Goal: Task Accomplishment & Management: Manage account settings

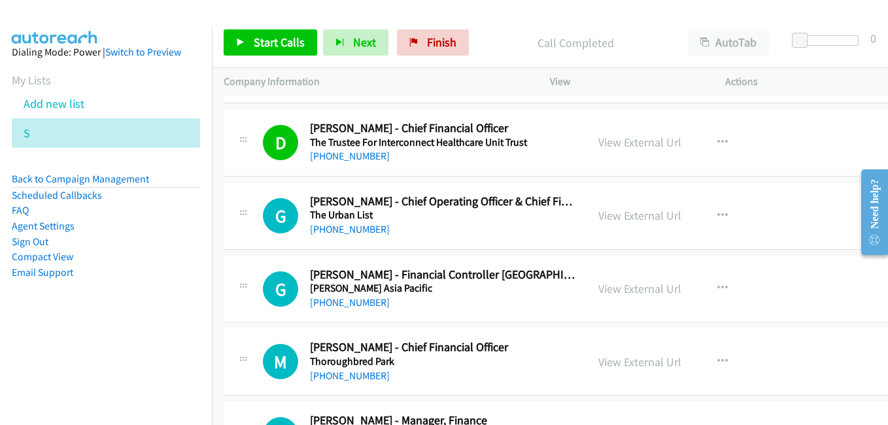
scroll to position [12296, 0]
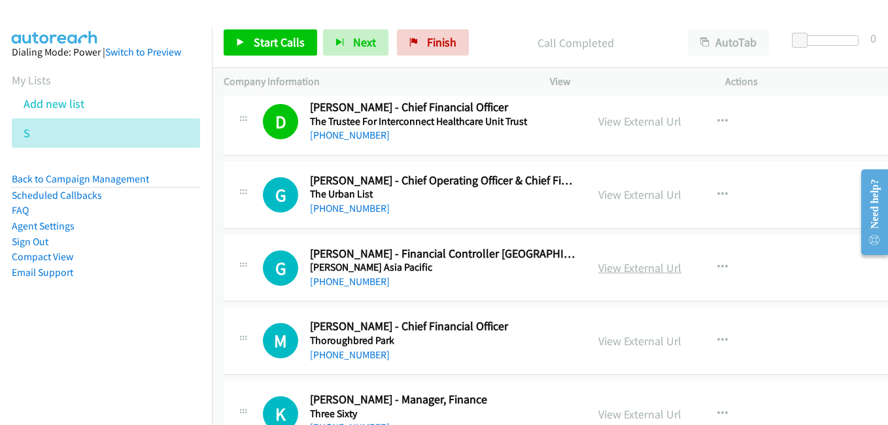
click at [632, 268] on link "View External Url" at bounding box center [639, 267] width 83 height 15
click at [603, 337] on link "View External Url" at bounding box center [639, 341] width 83 height 15
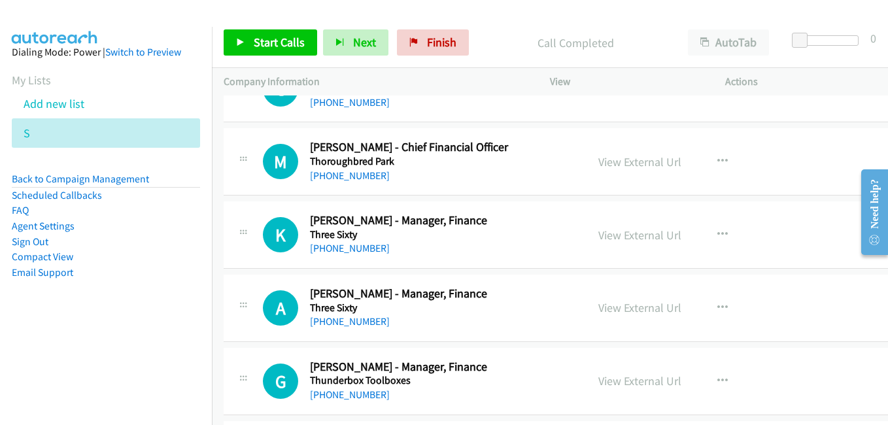
scroll to position [12492, 0]
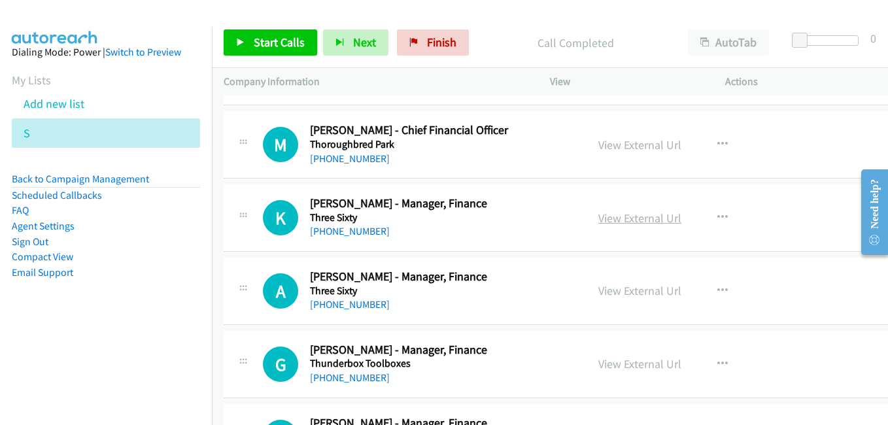
click at [615, 222] on link "View External Url" at bounding box center [639, 218] width 83 height 15
click at [634, 294] on link "View External Url" at bounding box center [639, 290] width 83 height 15
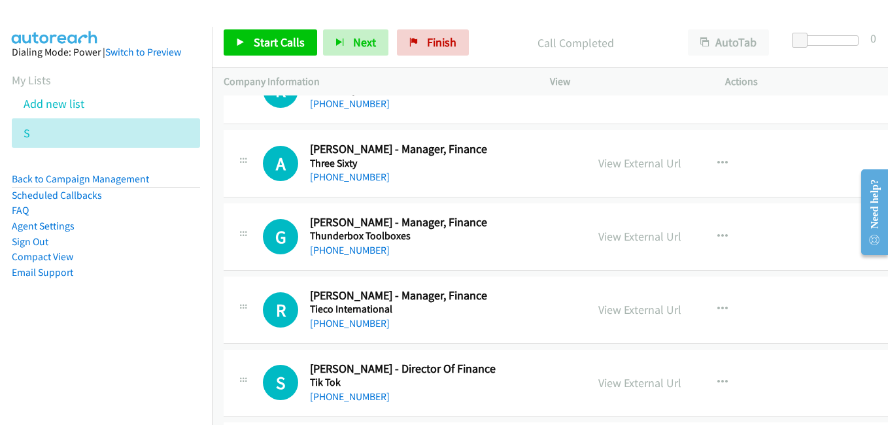
scroll to position [12623, 0]
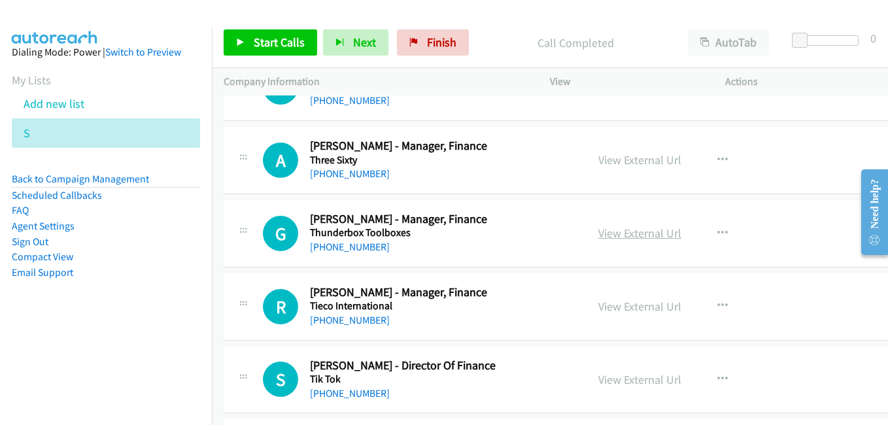
click at [620, 240] on link "View External Url" at bounding box center [639, 233] width 83 height 15
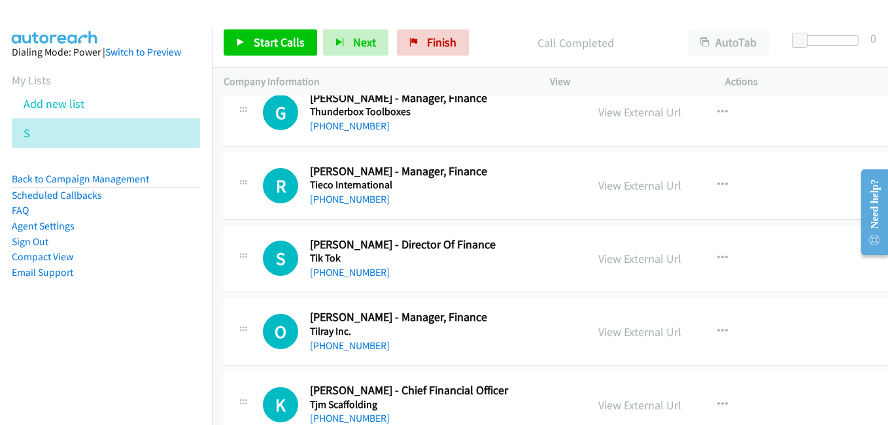
scroll to position [12754, 0]
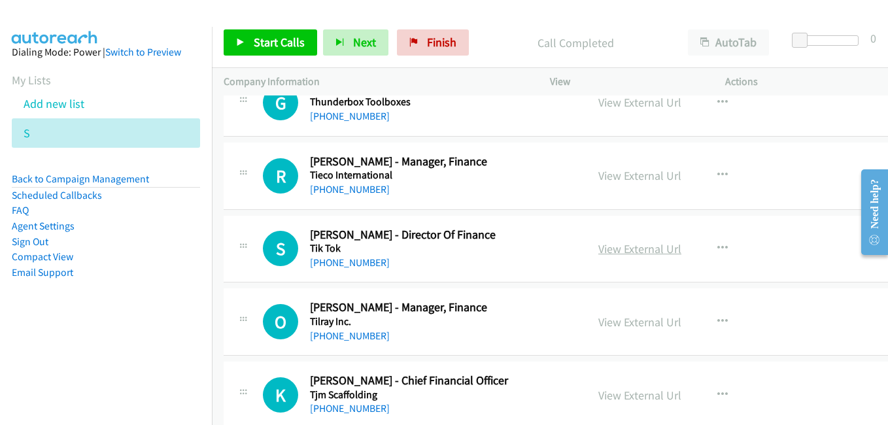
click at [627, 247] on link "View External Url" at bounding box center [639, 248] width 83 height 15
click at [614, 326] on link "View External Url" at bounding box center [639, 322] width 83 height 15
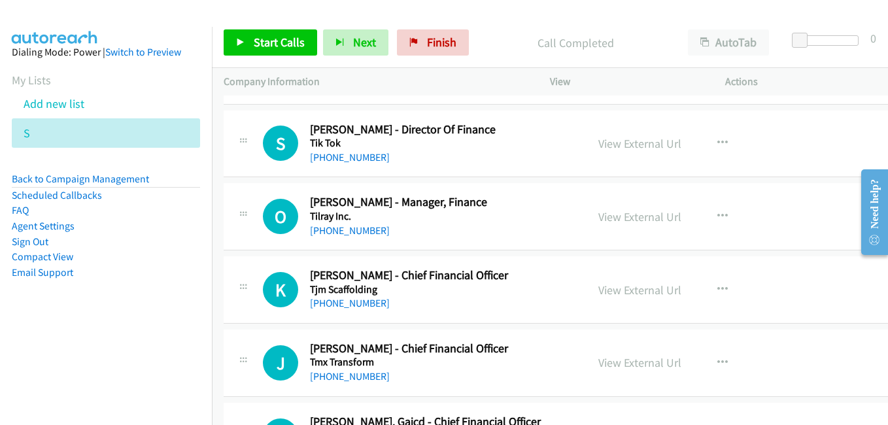
scroll to position [12885, 0]
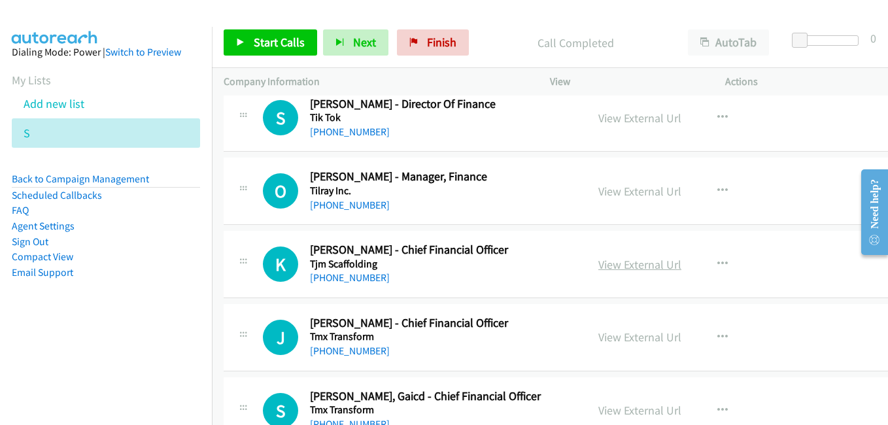
click at [618, 265] on link "View External Url" at bounding box center [639, 264] width 83 height 15
click at [641, 341] on link "View External Url" at bounding box center [639, 337] width 83 height 15
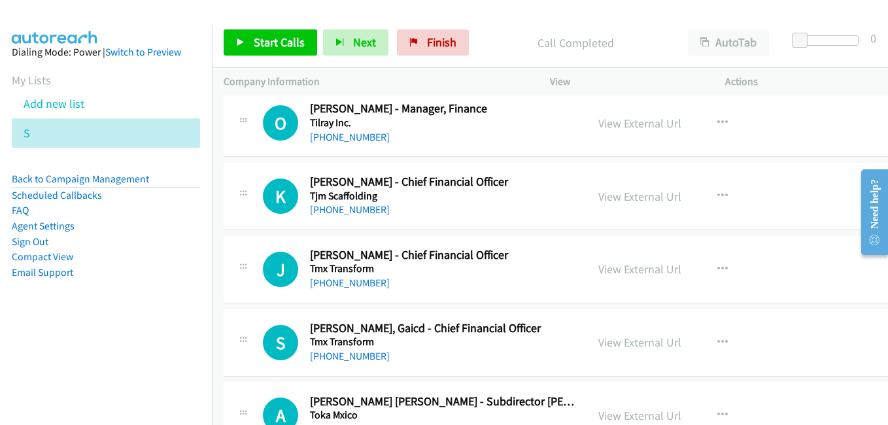
scroll to position [13081, 0]
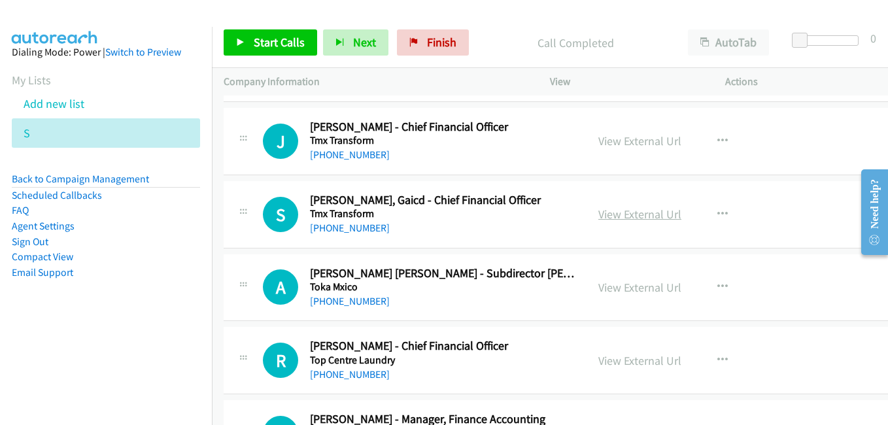
click at [612, 214] on link "View External Url" at bounding box center [639, 214] width 83 height 15
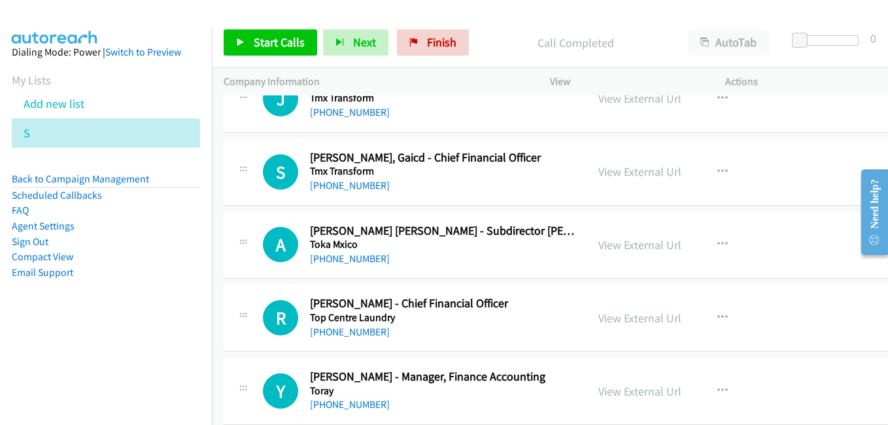
scroll to position [13146, 0]
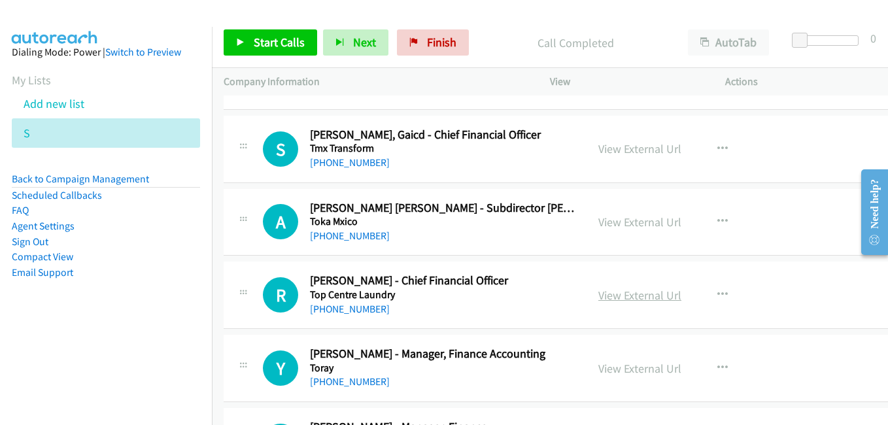
click at [611, 295] on link "View External Url" at bounding box center [639, 295] width 83 height 15
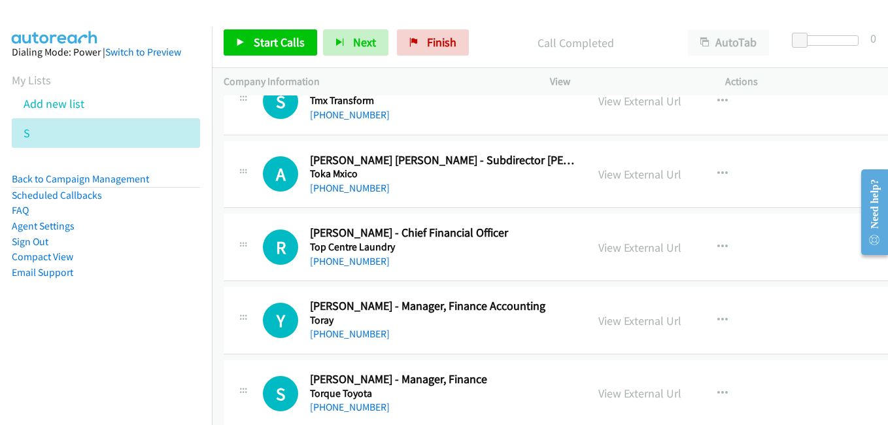
scroll to position [13277, 0]
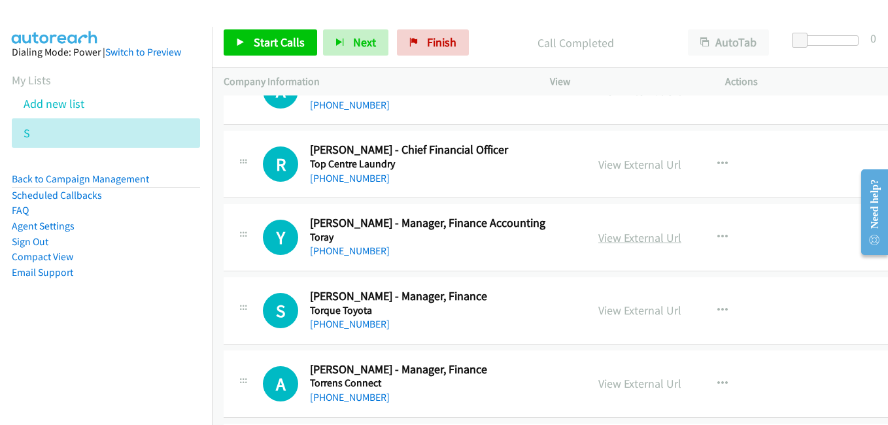
click at [630, 241] on link "View External Url" at bounding box center [639, 237] width 83 height 15
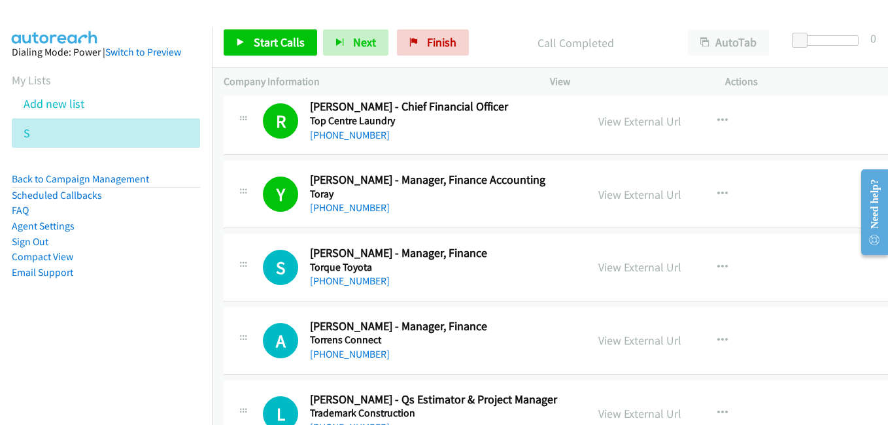
scroll to position [13342, 0]
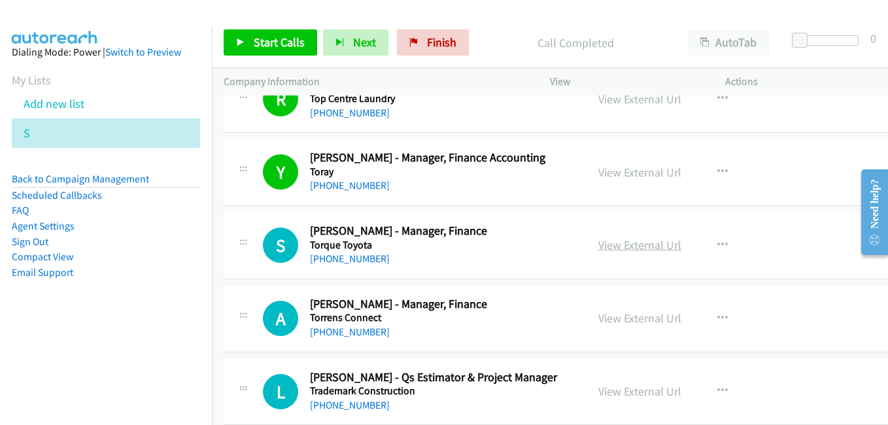
click at [621, 249] on link "View External Url" at bounding box center [639, 244] width 83 height 15
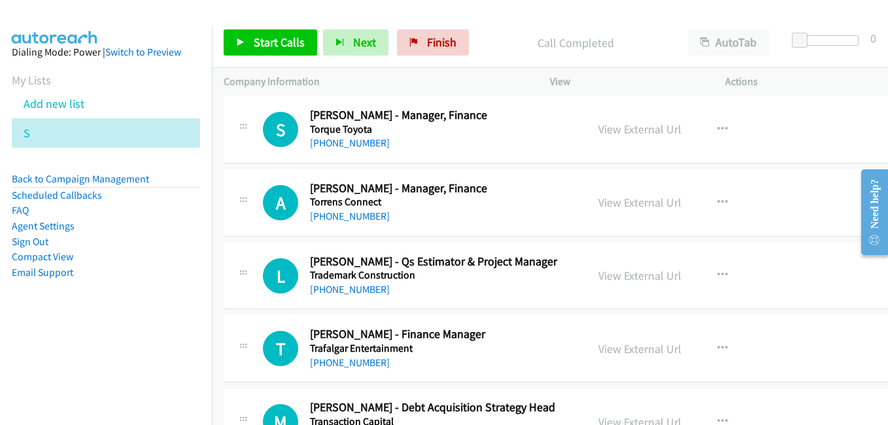
scroll to position [13473, 0]
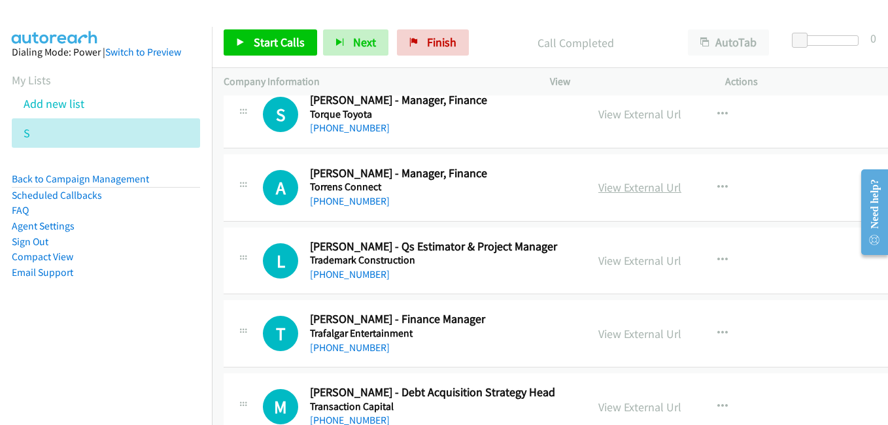
click at [622, 189] on link "View External Url" at bounding box center [639, 187] width 83 height 15
click at [622, 336] on link "View External Url" at bounding box center [639, 333] width 83 height 15
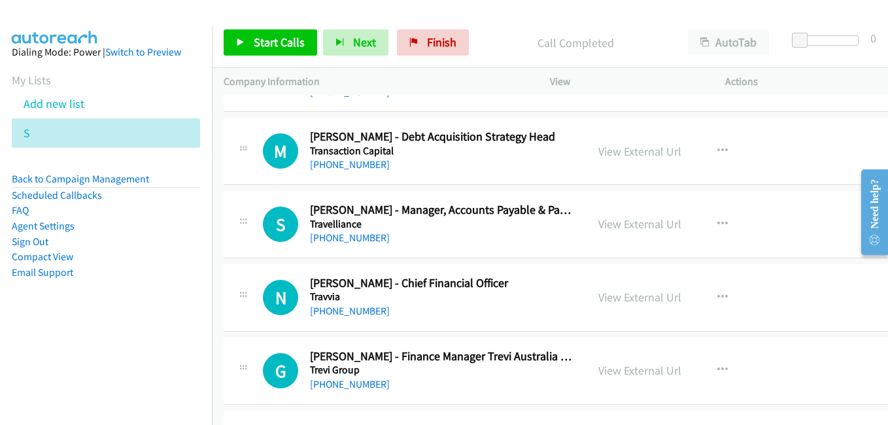
scroll to position [13735, 0]
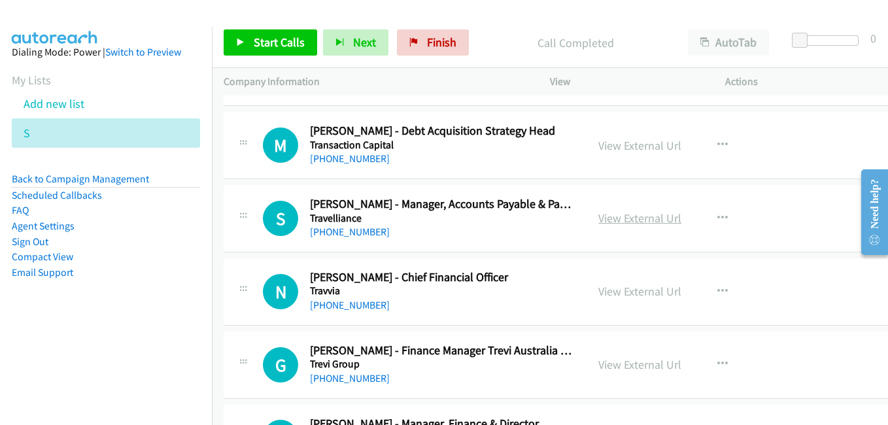
click at [646, 225] on link "View External Url" at bounding box center [639, 218] width 83 height 15
click at [636, 289] on link "View External Url" at bounding box center [639, 291] width 83 height 15
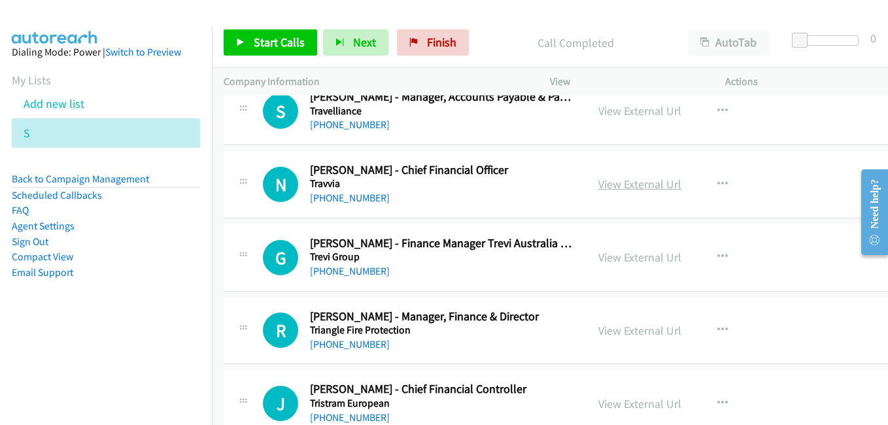
scroll to position [13866, 0]
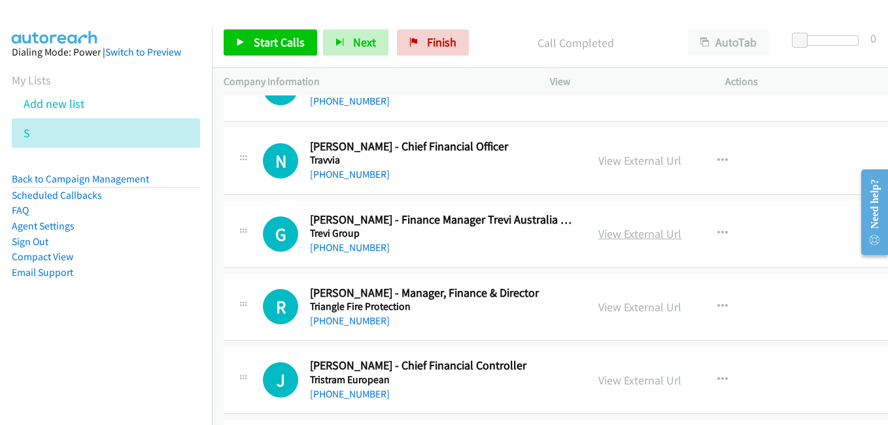
click at [615, 234] on link "View External Url" at bounding box center [639, 233] width 83 height 15
click at [627, 306] on link "View External Url" at bounding box center [639, 307] width 83 height 15
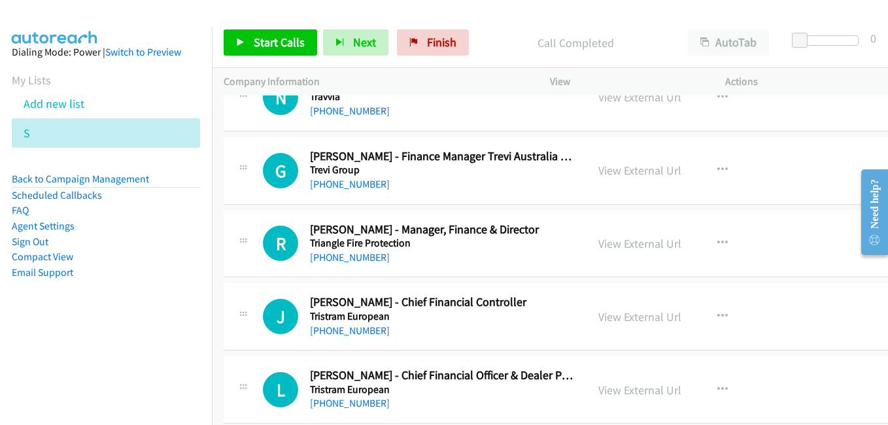
scroll to position [13996, 0]
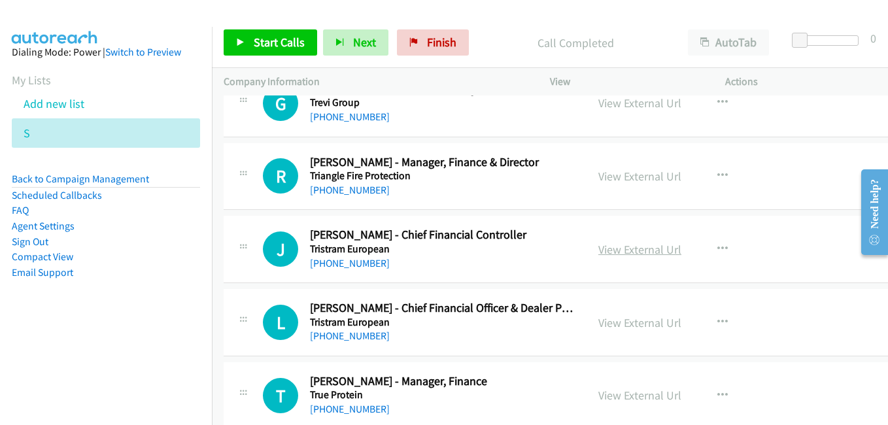
click at [615, 253] on link "View External Url" at bounding box center [639, 249] width 83 height 15
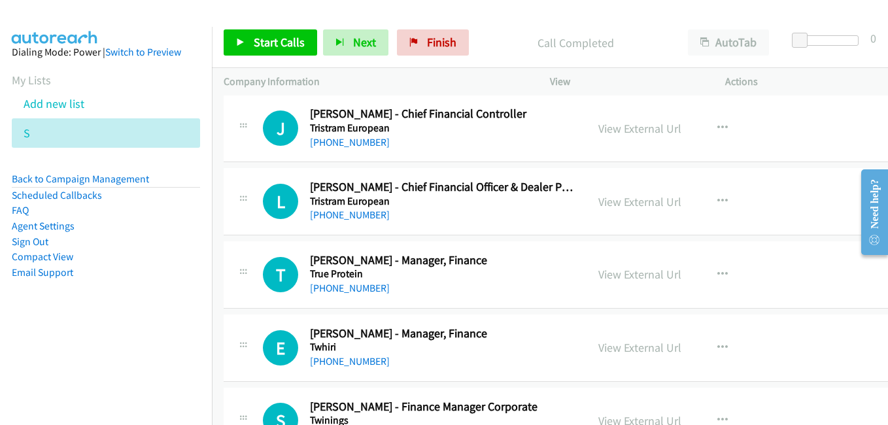
scroll to position [14127, 0]
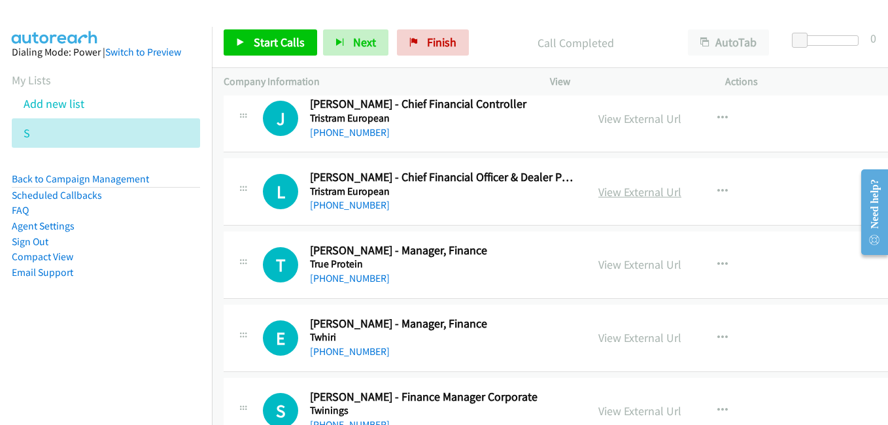
click at [630, 192] on link "View External Url" at bounding box center [639, 191] width 83 height 15
click at [625, 262] on link "View External Url" at bounding box center [639, 264] width 83 height 15
click at [610, 341] on link "View External Url" at bounding box center [639, 337] width 83 height 15
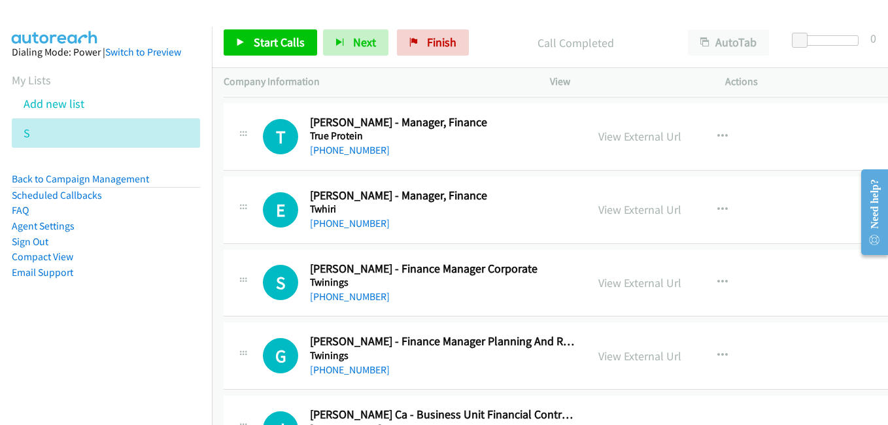
scroll to position [14258, 0]
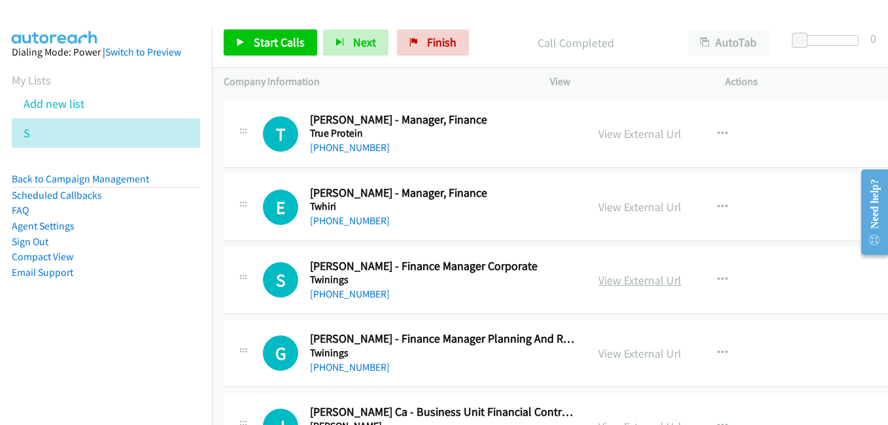
click at [628, 280] on link "View External Url" at bounding box center [639, 280] width 83 height 15
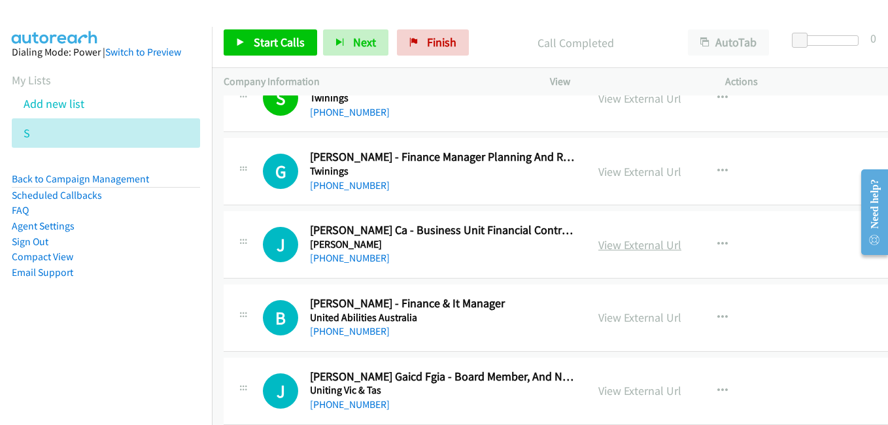
scroll to position [14454, 0]
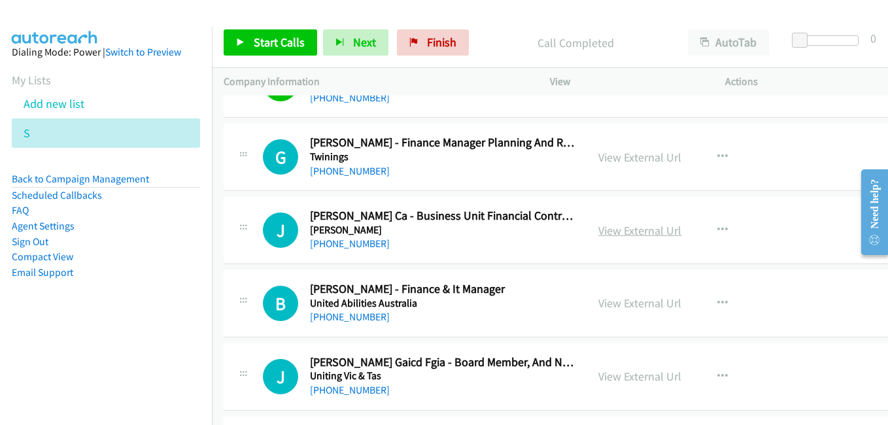
click at [638, 232] on link "View External Url" at bounding box center [639, 230] width 83 height 15
click at [631, 303] on link "View External Url" at bounding box center [639, 303] width 83 height 15
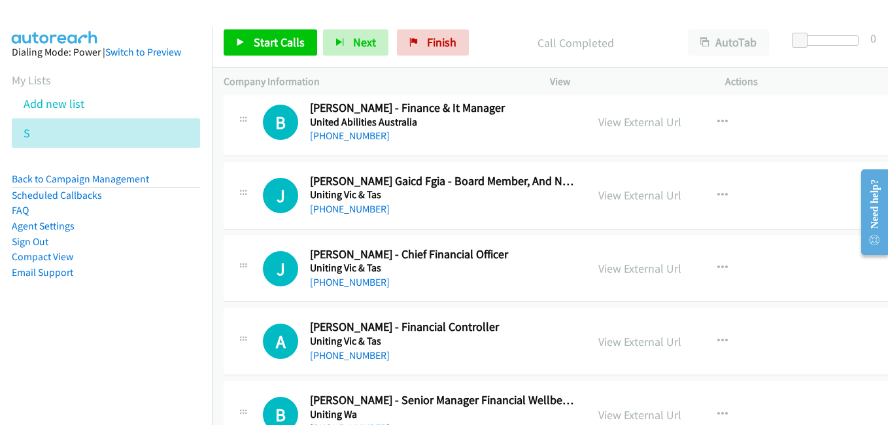
scroll to position [14650, 0]
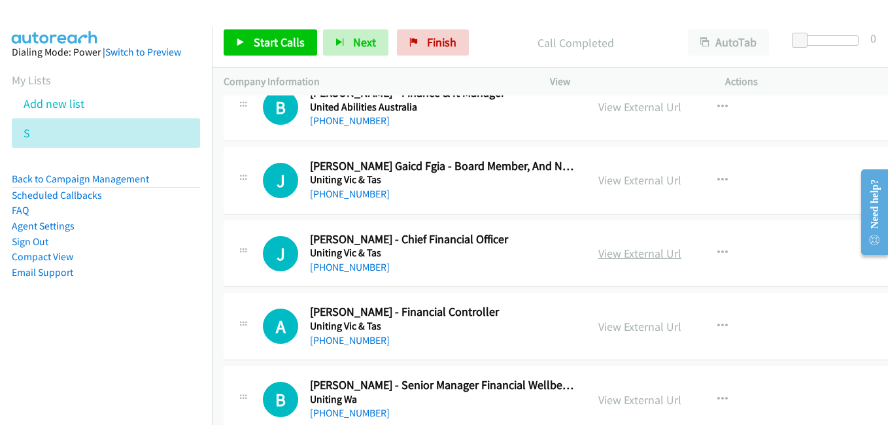
click at [603, 258] on link "View External Url" at bounding box center [639, 253] width 83 height 15
click at [604, 332] on link "View External Url" at bounding box center [639, 326] width 83 height 15
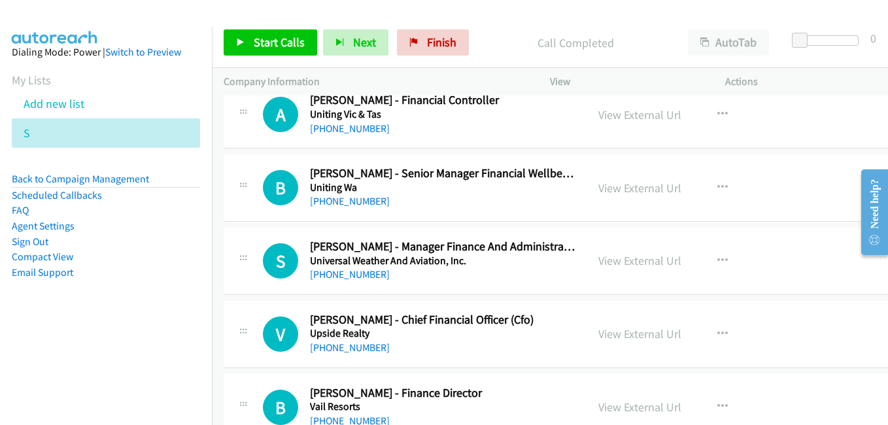
scroll to position [14912, 0]
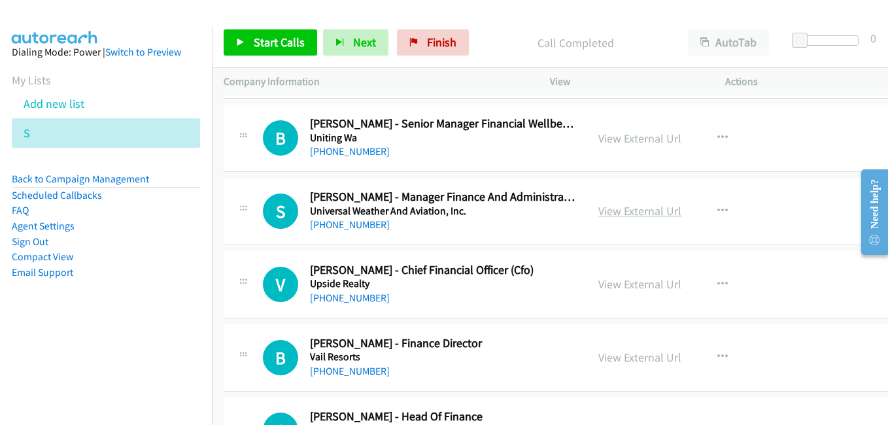
click at [625, 208] on link "View External Url" at bounding box center [639, 210] width 83 height 15
drag, startPoint x: 637, startPoint y: 281, endPoint x: 629, endPoint y: 281, distance: 8.5
click at [637, 281] on link "View External Url" at bounding box center [639, 284] width 83 height 15
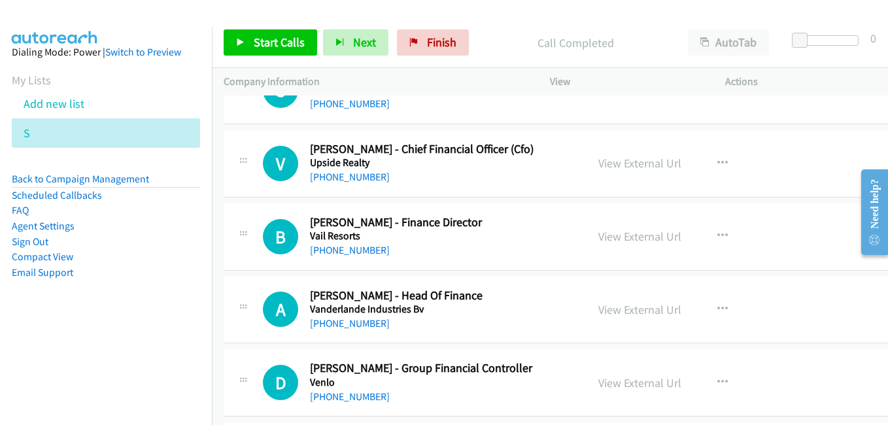
scroll to position [15043, 0]
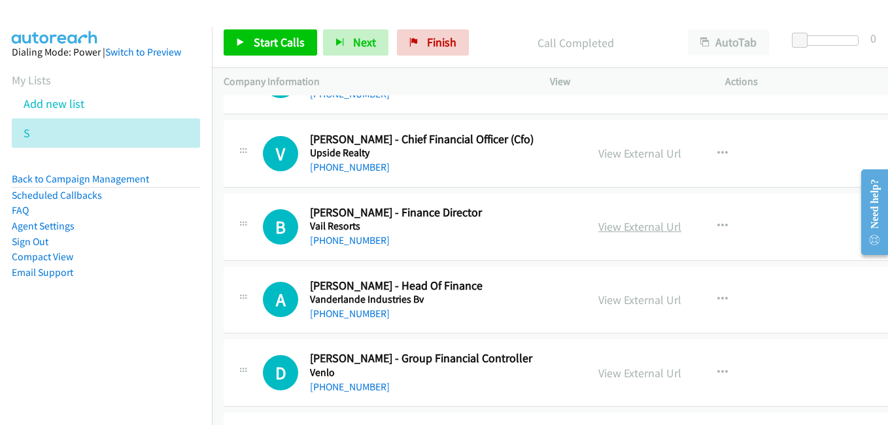
click at [609, 224] on link "View External Url" at bounding box center [639, 226] width 83 height 15
click at [630, 300] on link "View External Url" at bounding box center [639, 299] width 83 height 15
click at [604, 369] on link "View External Url" at bounding box center [639, 373] width 83 height 15
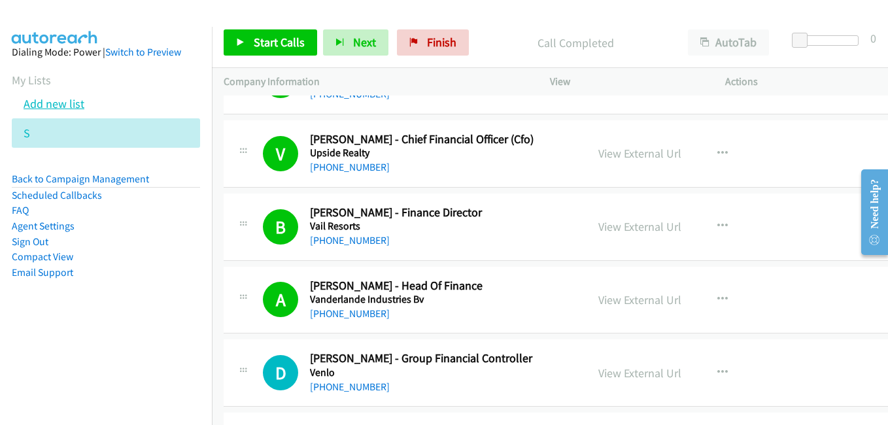
click at [73, 110] on link "Add new list" at bounding box center [54, 103] width 61 height 15
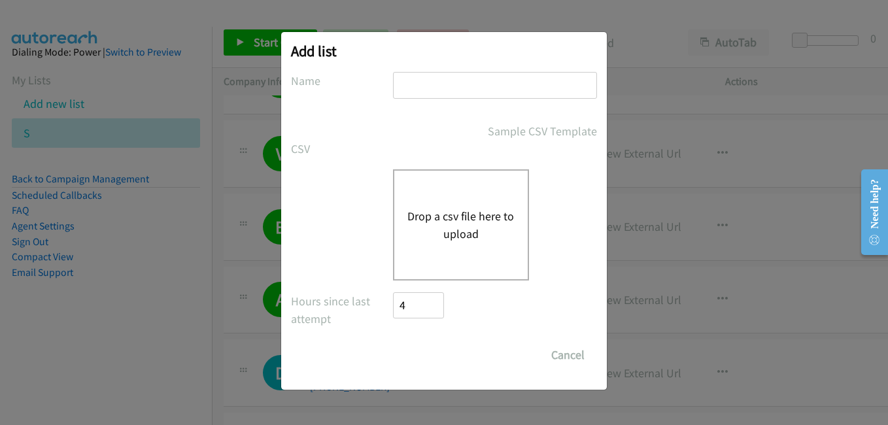
click at [451, 102] on div at bounding box center [495, 91] width 204 height 39
click at [451, 101] on div at bounding box center [495, 91] width 204 height 39
click at [457, 94] on input "text" at bounding box center [495, 85] width 204 height 27
type input "a"
click at [445, 265] on div "Drop a csv file here to upload" at bounding box center [461, 224] width 136 height 111
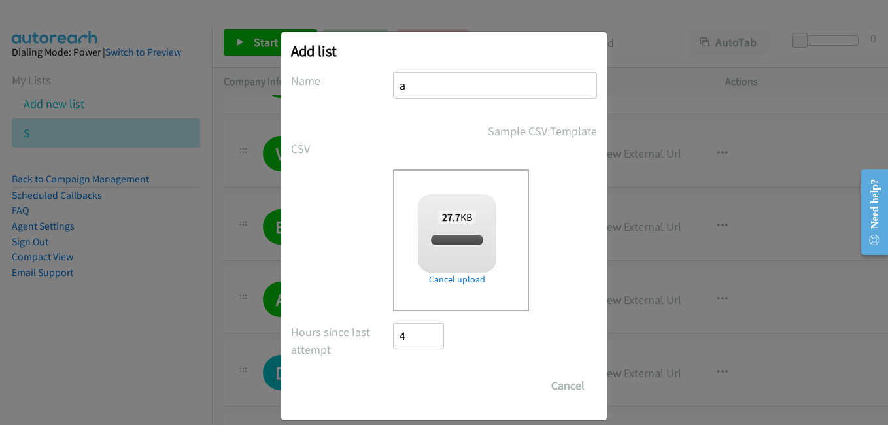
checkbox input "true"
click at [425, 385] on input "Save List" at bounding box center [427, 386] width 69 height 26
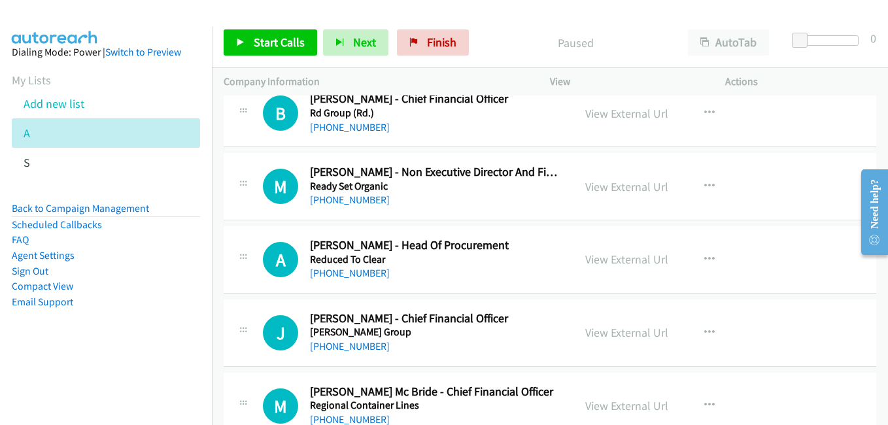
scroll to position [458, 0]
click at [621, 262] on link "View External Url" at bounding box center [626, 258] width 83 height 15
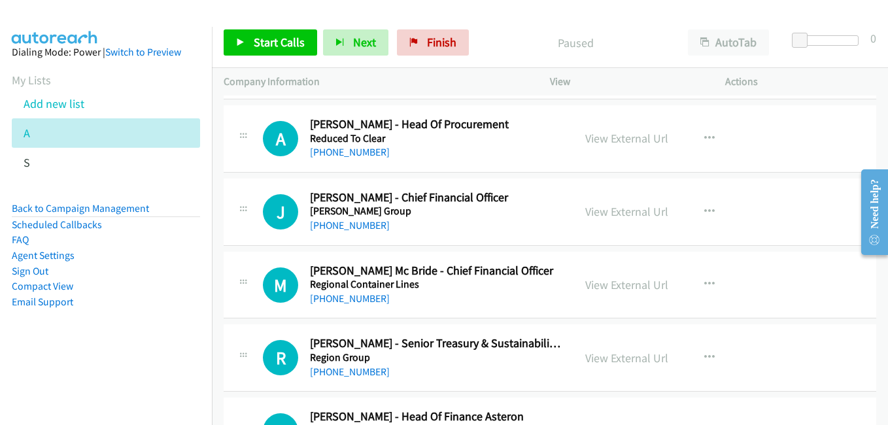
scroll to position [589, 0]
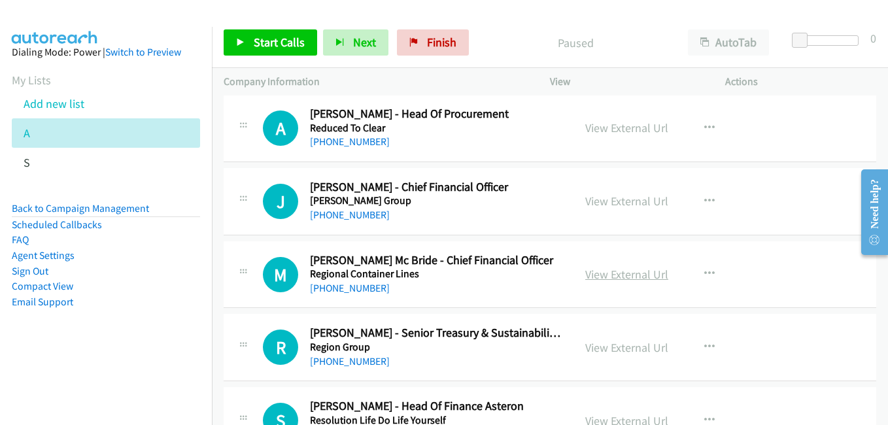
click at [627, 278] on link "View External Url" at bounding box center [626, 274] width 83 height 15
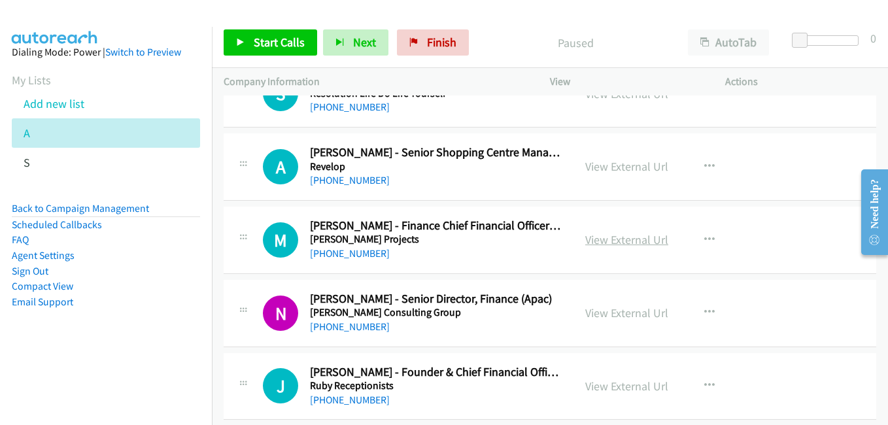
scroll to position [981, 0]
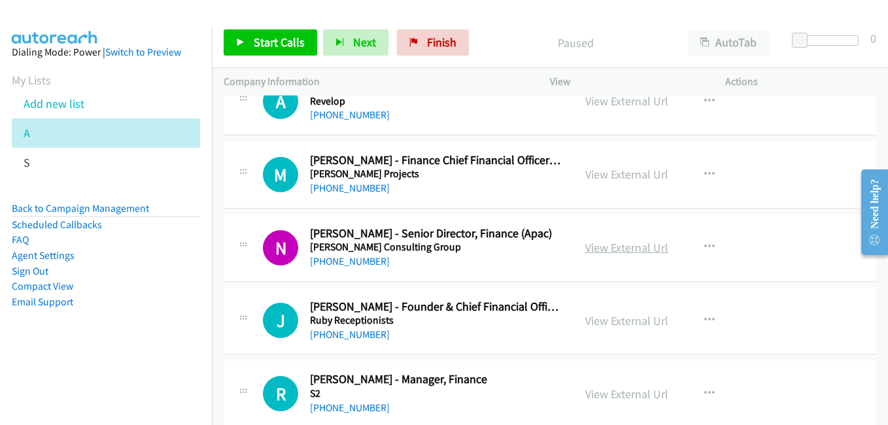
click at [617, 242] on link "View External Url" at bounding box center [626, 247] width 83 height 15
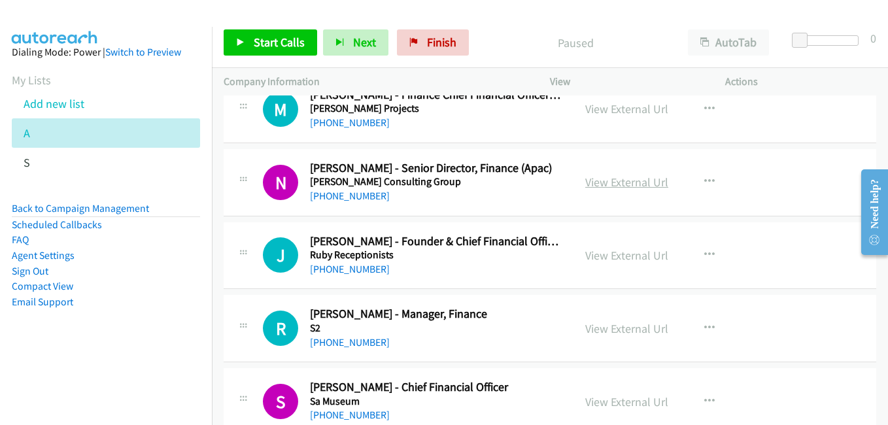
click at [638, 183] on link "View External Url" at bounding box center [626, 182] width 83 height 15
click at [602, 328] on link "View External Url" at bounding box center [626, 328] width 83 height 15
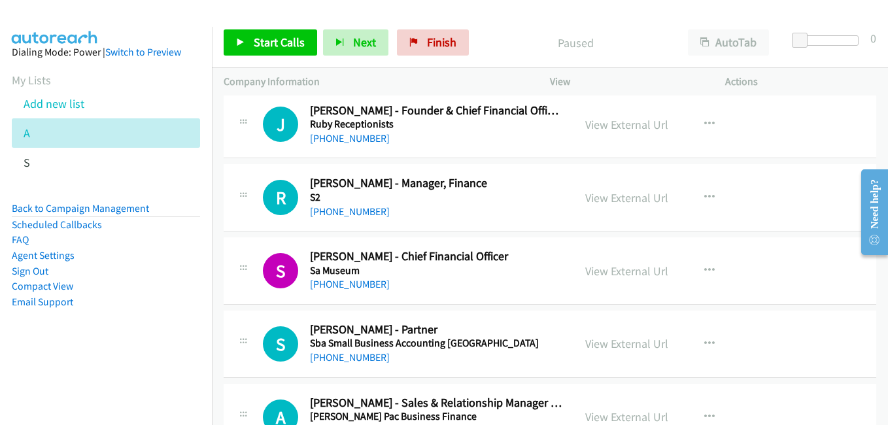
scroll to position [1243, 0]
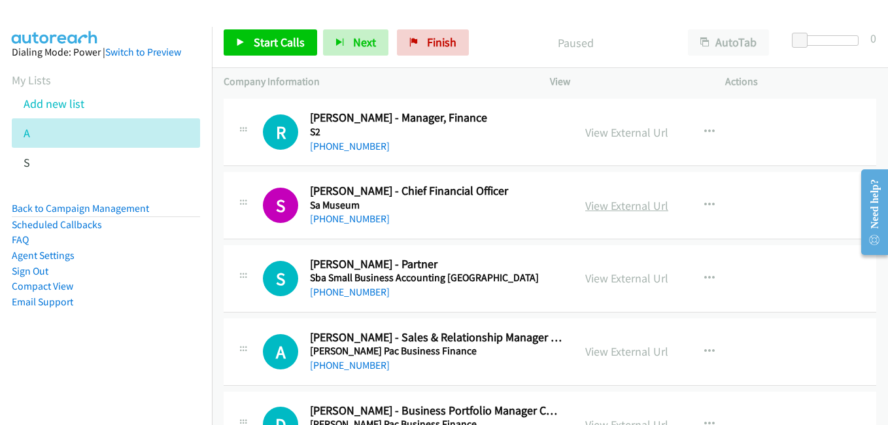
click at [589, 202] on link "View External Url" at bounding box center [626, 205] width 83 height 15
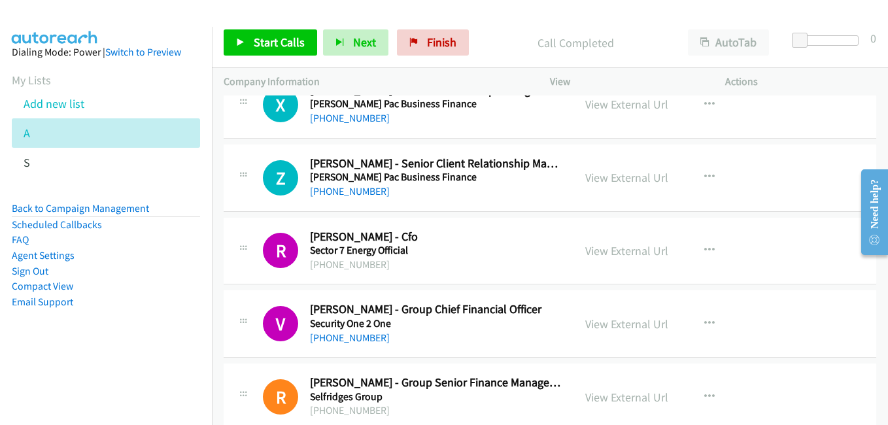
scroll to position [2289, 0]
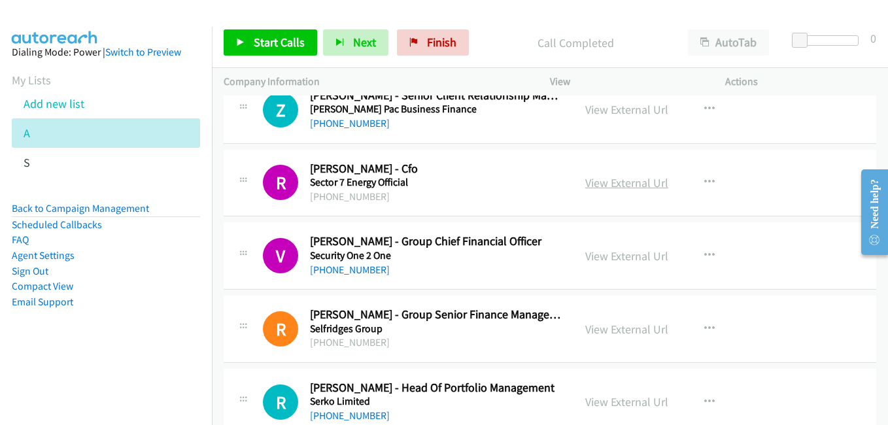
click at [611, 186] on link "View External Url" at bounding box center [626, 182] width 83 height 15
click at [613, 253] on link "View External Url" at bounding box center [626, 256] width 83 height 15
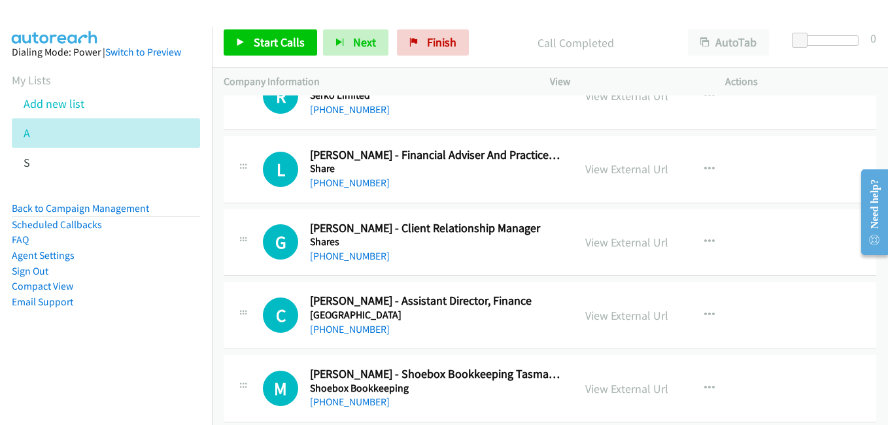
scroll to position [2616, 0]
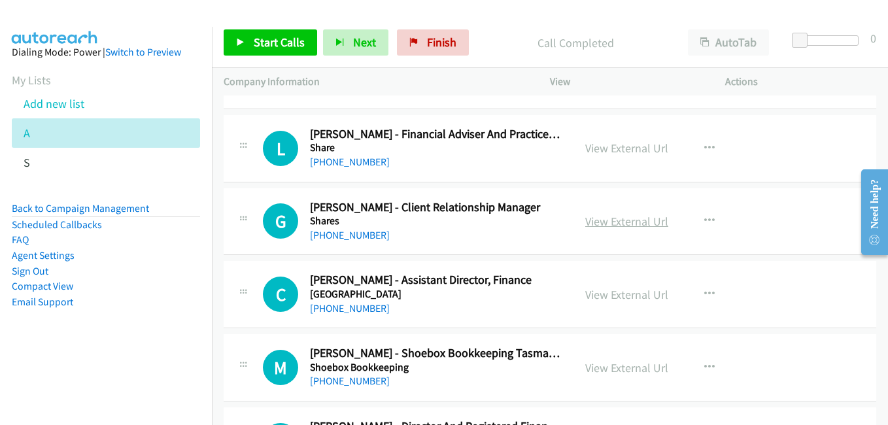
click at [623, 222] on link "View External Url" at bounding box center [626, 221] width 83 height 15
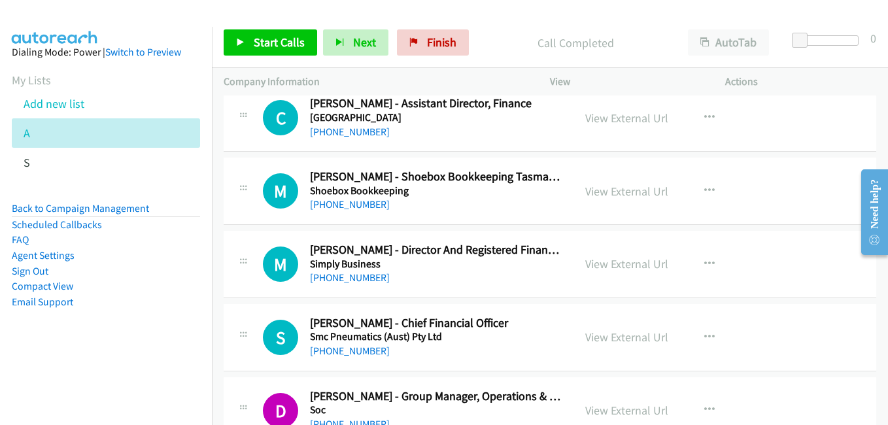
scroll to position [2812, 0]
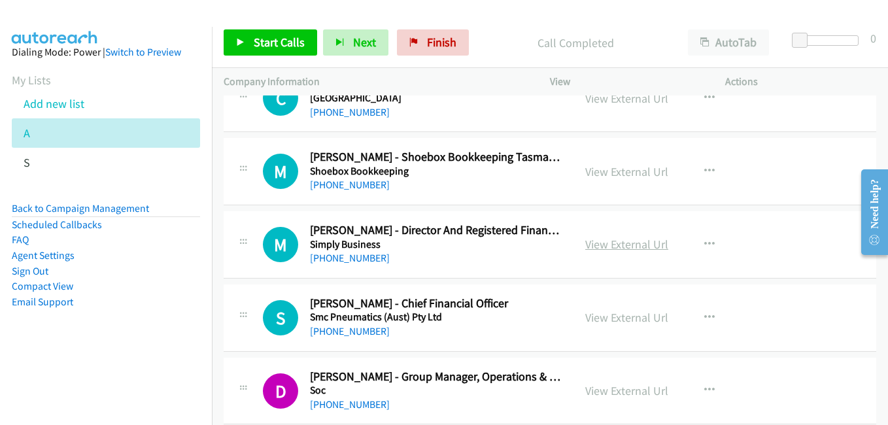
click at [617, 245] on link "View External Url" at bounding box center [626, 244] width 83 height 15
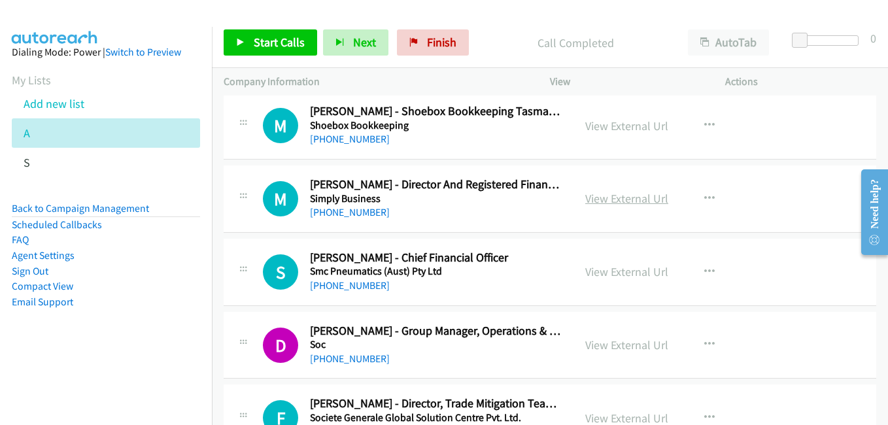
scroll to position [2878, 0]
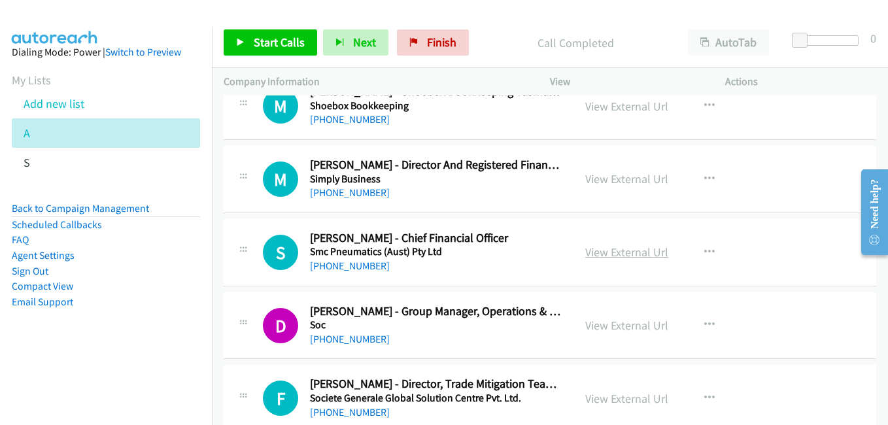
click at [624, 251] on link "View External Url" at bounding box center [626, 252] width 83 height 15
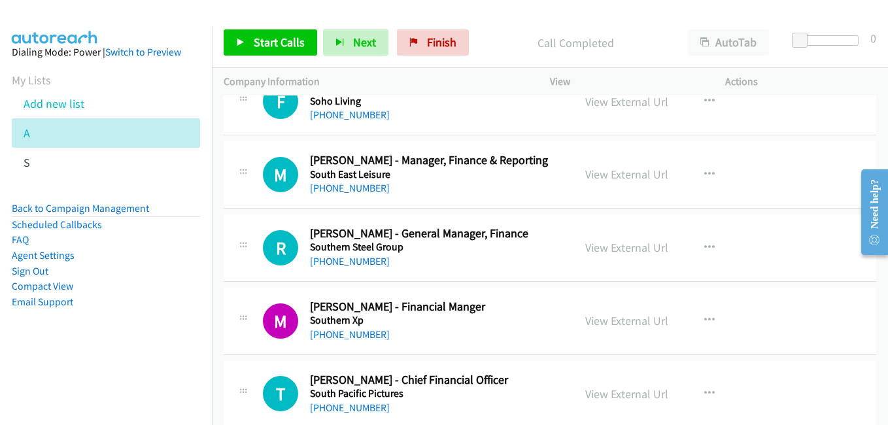
scroll to position [3270, 0]
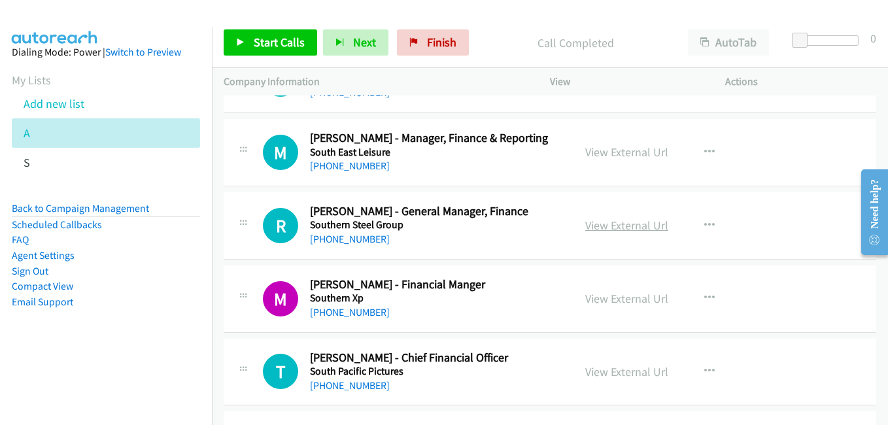
click at [604, 225] on link "View External Url" at bounding box center [626, 225] width 83 height 15
click at [608, 298] on link "View External Url" at bounding box center [626, 298] width 83 height 15
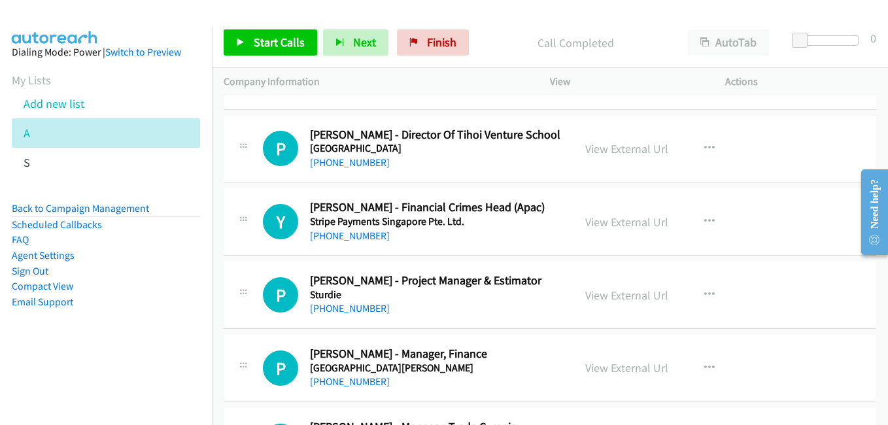
scroll to position [3924, 0]
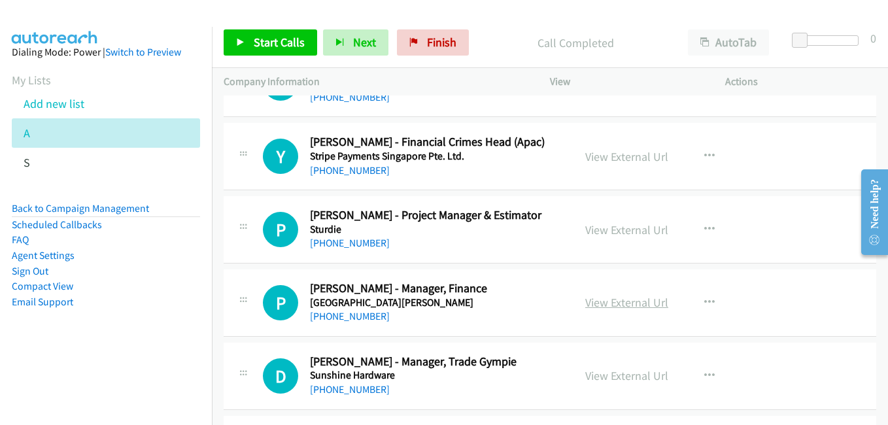
click at [636, 300] on link "View External Url" at bounding box center [626, 302] width 83 height 15
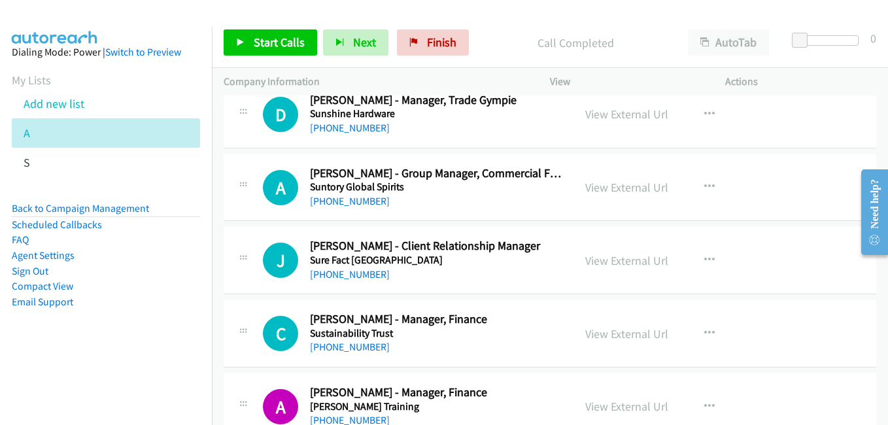
scroll to position [4251, 0]
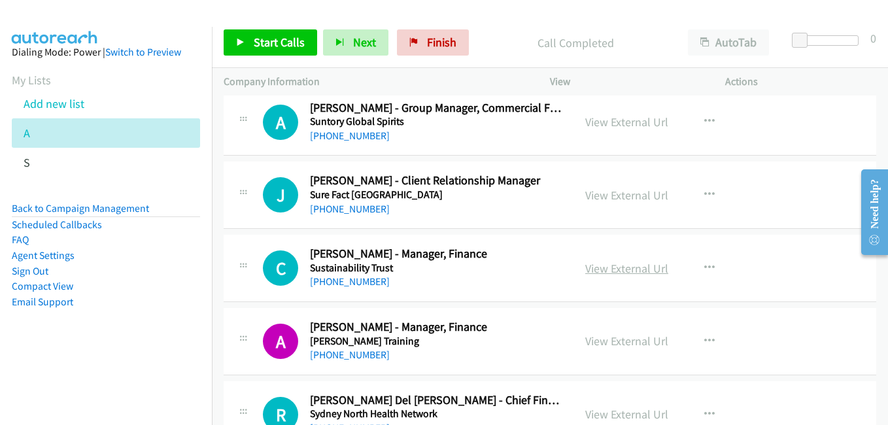
click at [616, 271] on link "View External Url" at bounding box center [626, 268] width 83 height 15
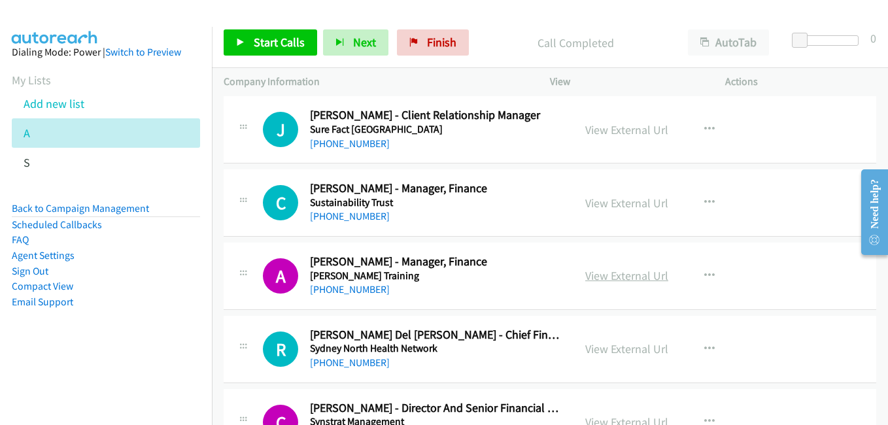
click at [608, 270] on link "View External Url" at bounding box center [626, 275] width 83 height 15
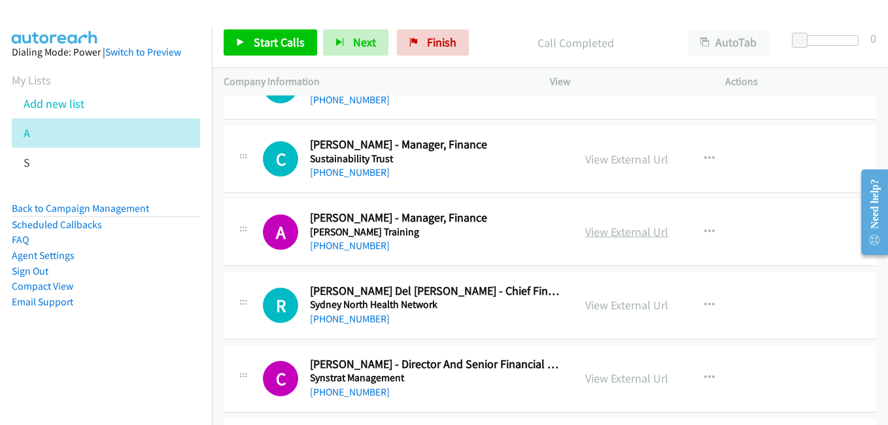
scroll to position [4382, 0]
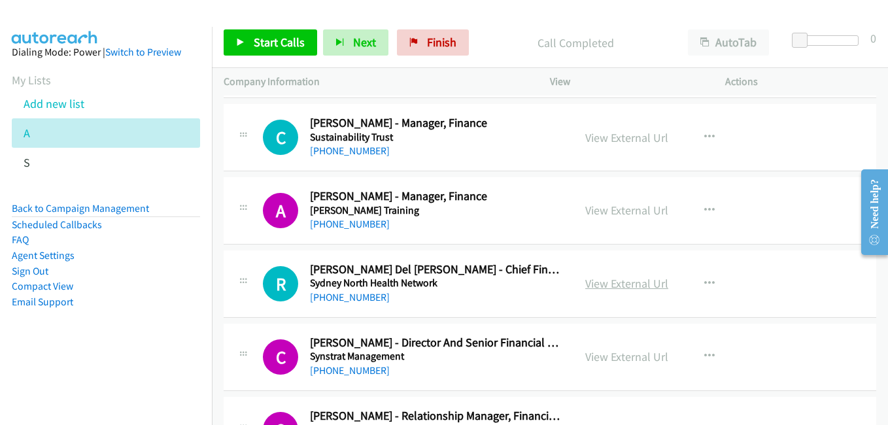
click at [617, 281] on link "View External Url" at bounding box center [626, 283] width 83 height 15
click at [629, 360] on link "View External Url" at bounding box center [626, 356] width 83 height 15
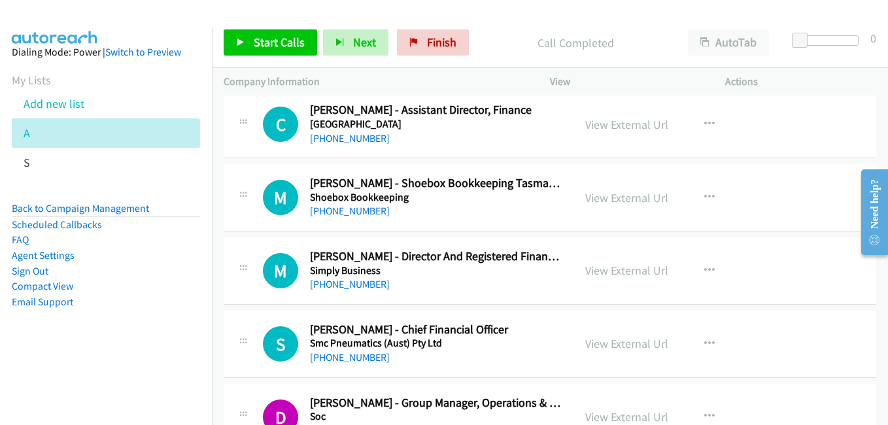
scroll to position [2812, 0]
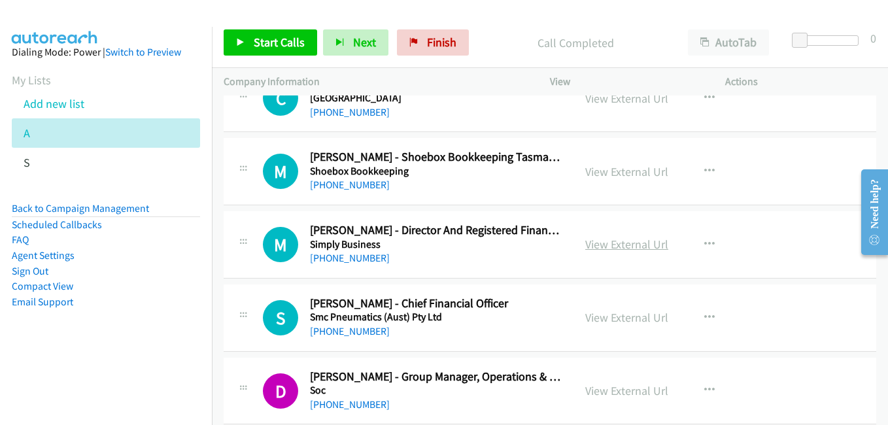
click at [630, 239] on link "View External Url" at bounding box center [626, 244] width 83 height 15
click at [627, 312] on link "View External Url" at bounding box center [626, 317] width 83 height 15
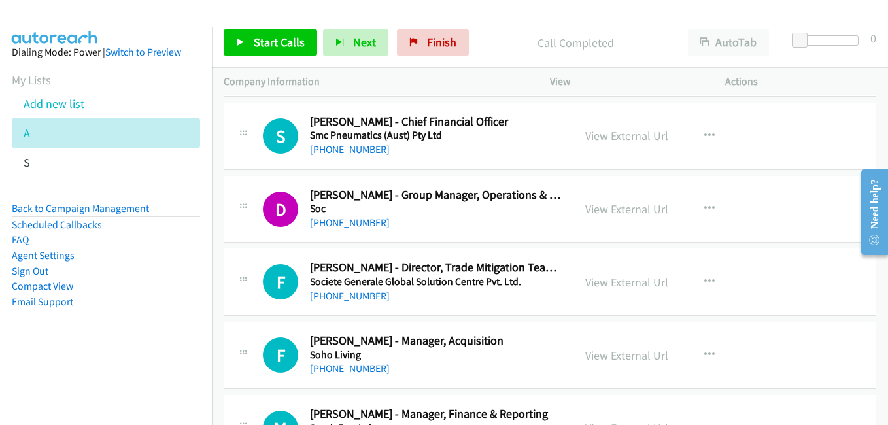
scroll to position [3009, 0]
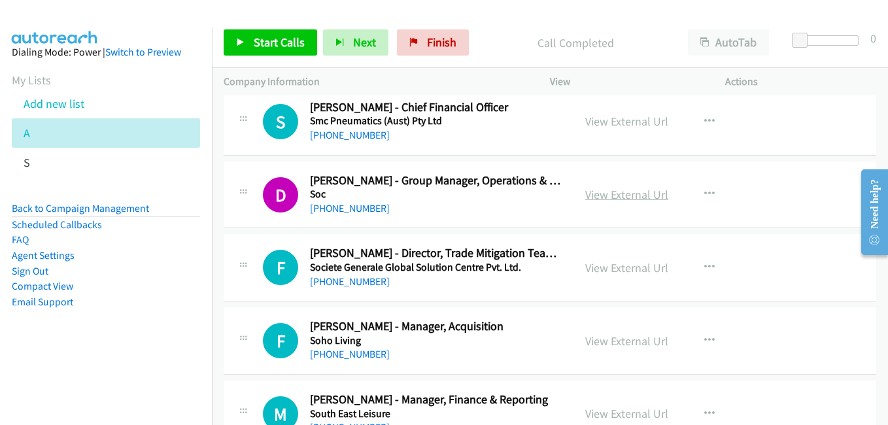
click at [592, 194] on link "View External Url" at bounding box center [626, 194] width 83 height 15
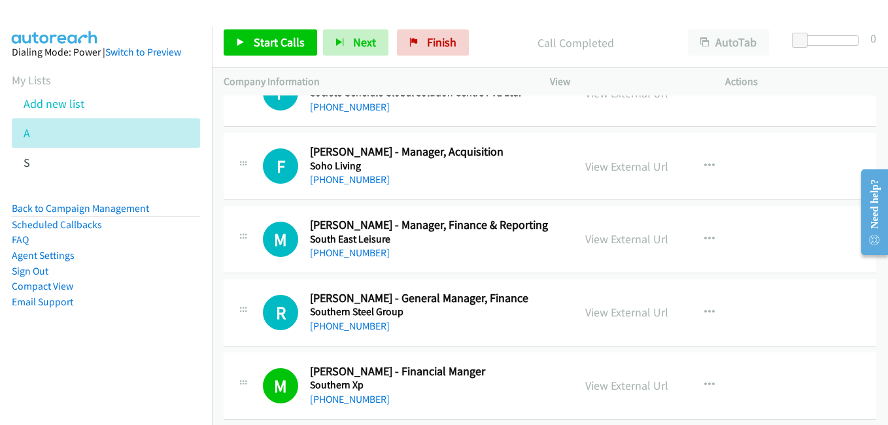
scroll to position [3205, 0]
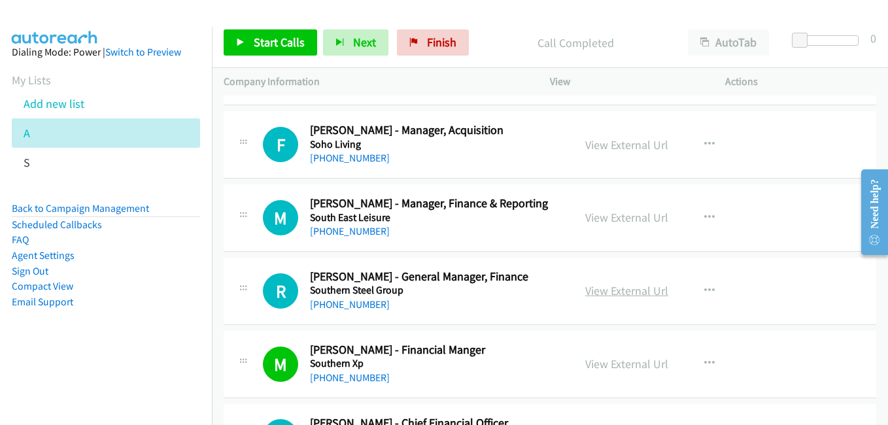
click at [615, 292] on link "View External Url" at bounding box center [626, 290] width 83 height 15
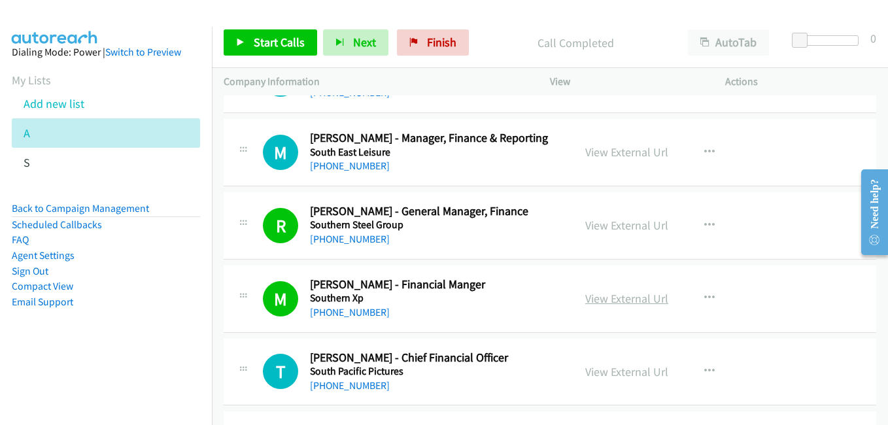
click at [625, 300] on link "View External Url" at bounding box center [626, 298] width 83 height 15
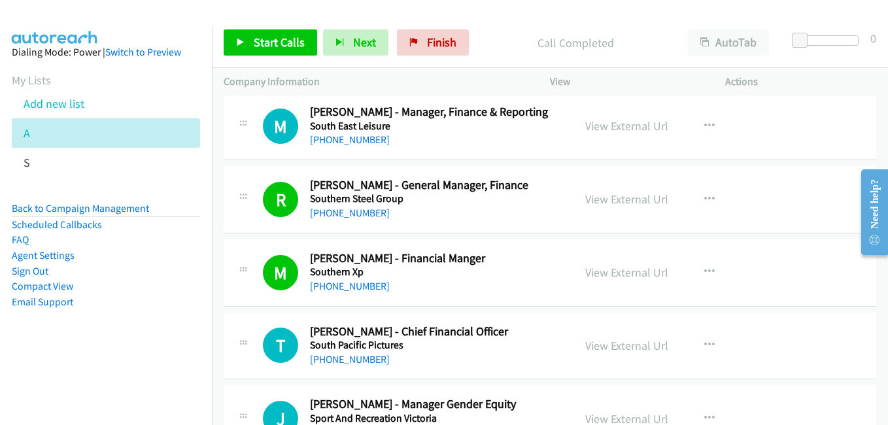
scroll to position [3336, 0]
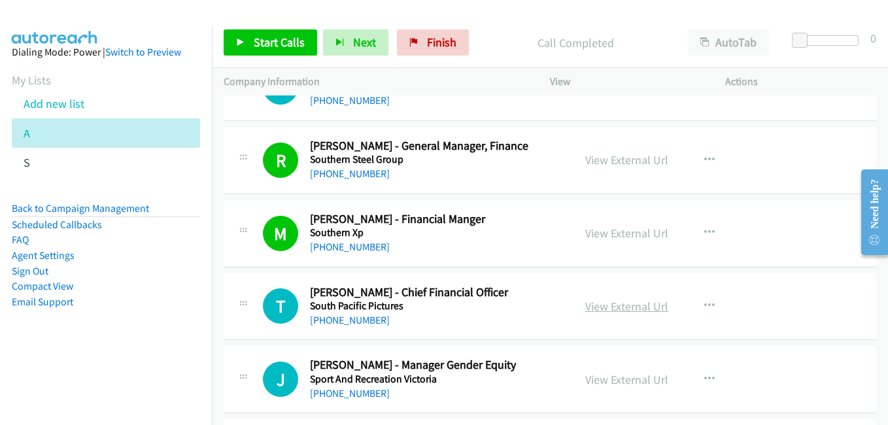
click at [636, 308] on link "View External Url" at bounding box center [626, 306] width 83 height 15
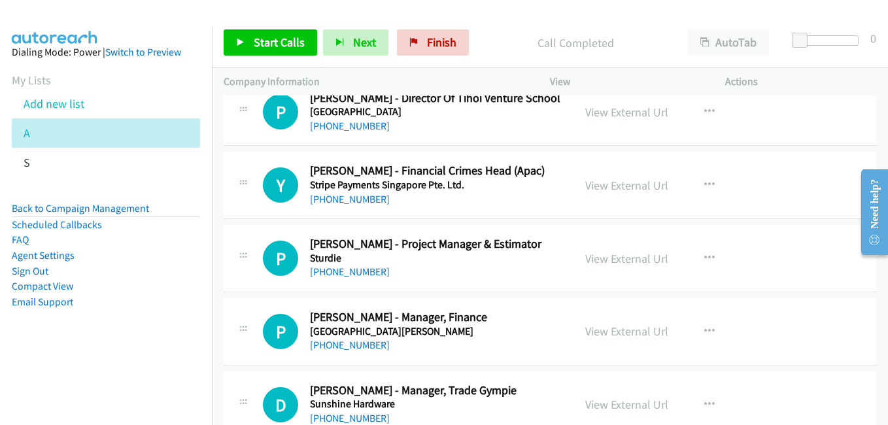
scroll to position [3924, 0]
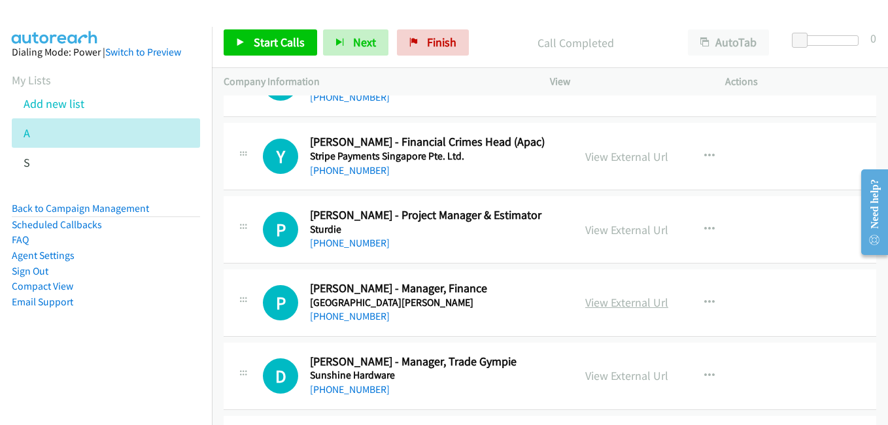
click at [607, 305] on link "View External Url" at bounding box center [626, 302] width 83 height 15
